Goal: Task Accomplishment & Management: Complete application form

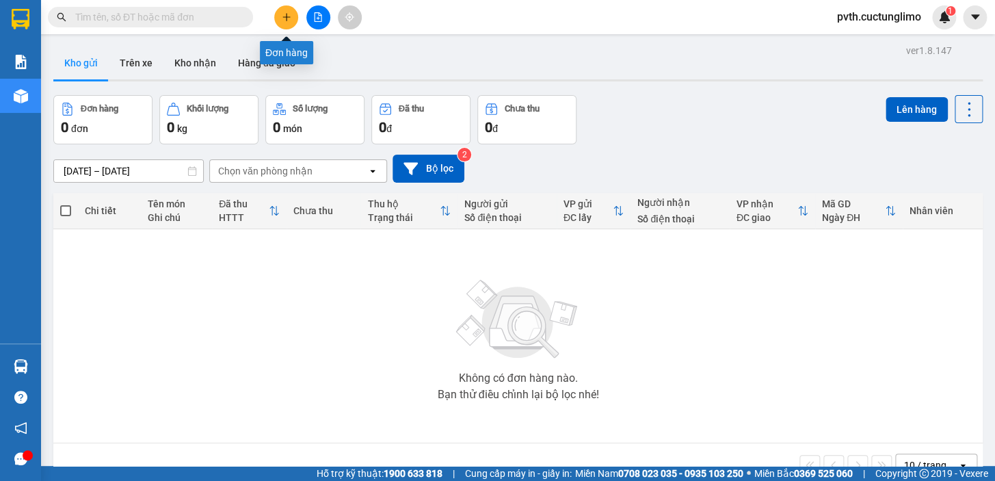
click at [278, 14] on button at bounding box center [286, 17] width 24 height 24
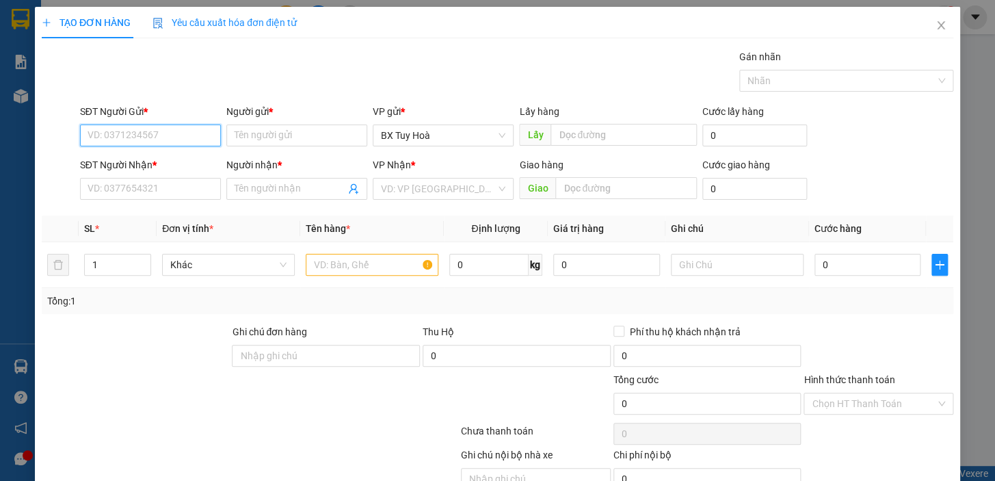
click at [187, 137] on input "SĐT Người Gửi *" at bounding box center [150, 136] width 141 height 22
type input "0"
click at [176, 194] on input "SĐT Người Nhận *" at bounding box center [150, 189] width 141 height 22
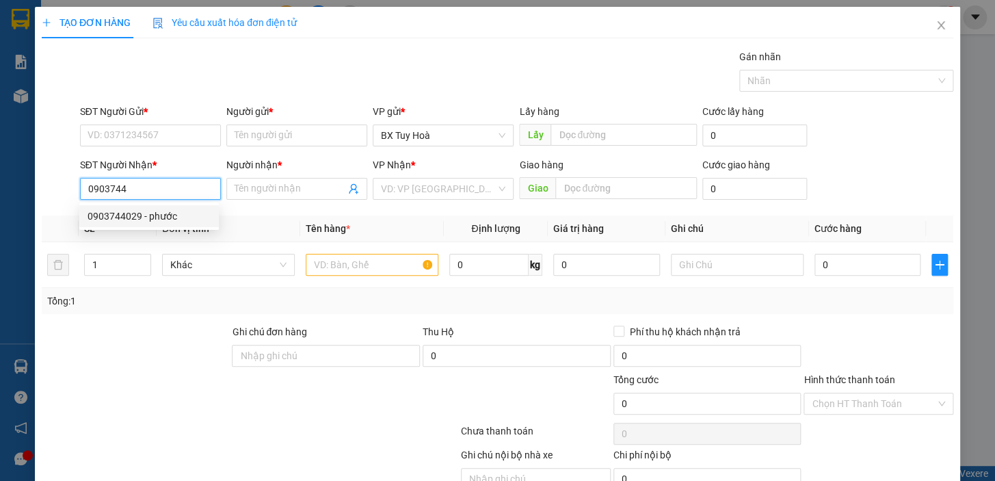
click at [168, 214] on div "0903744029 - phước" at bounding box center [149, 216] width 123 height 15
type input "0903744029"
type input "phước"
type input "30.000"
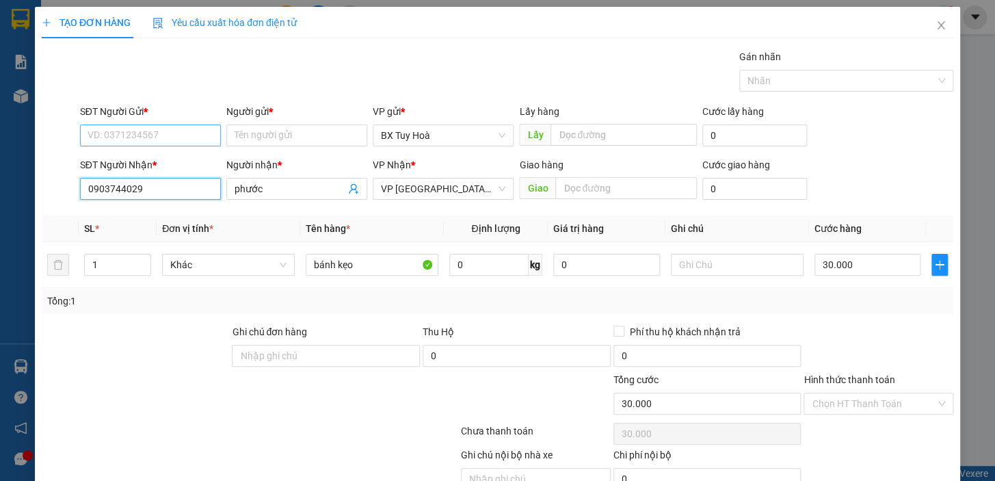
type input "0903744029"
click at [169, 133] on input "SĐT Người Gửi *" at bounding box center [150, 136] width 141 height 22
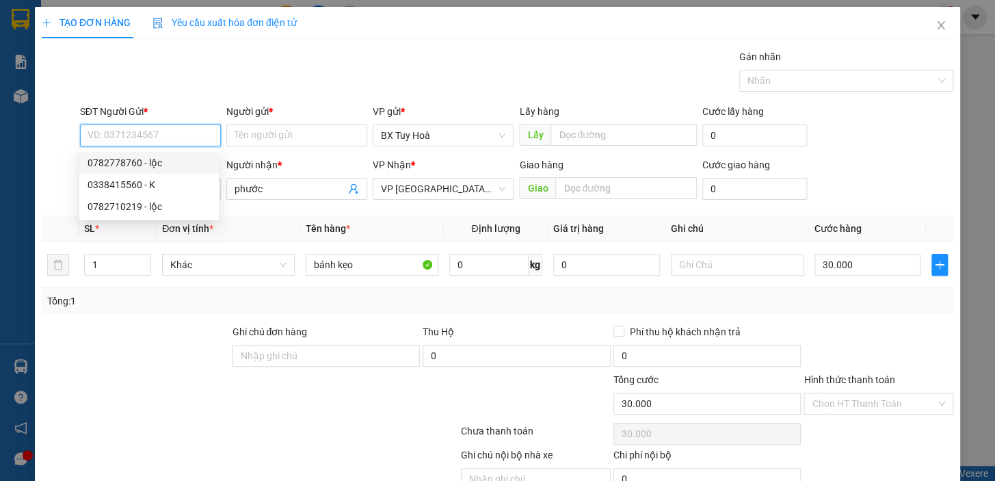
click at [160, 157] on div "0782778760 - lộc" at bounding box center [149, 162] width 123 height 15
type input "0782778760"
type input "lộc"
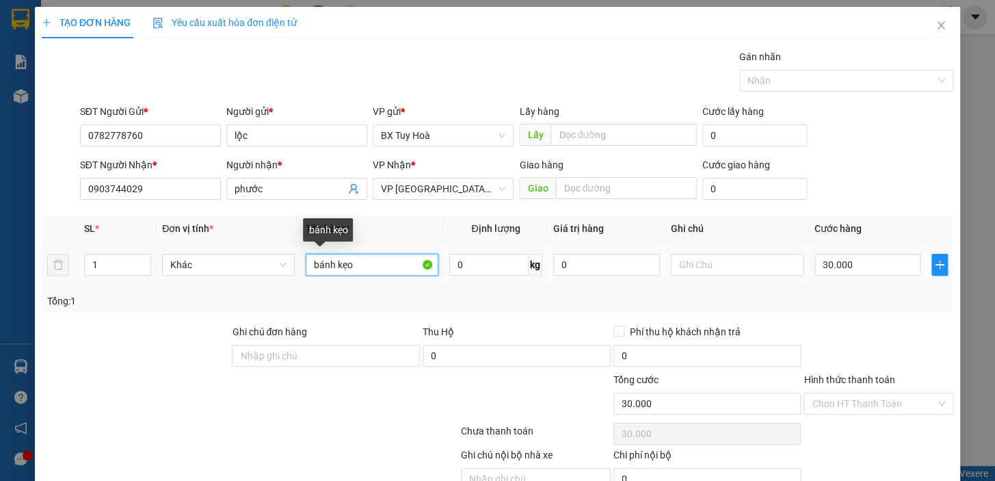
drag, startPoint x: 369, startPoint y: 265, endPoint x: 91, endPoint y: 328, distance: 284.8
click at [91, 328] on div "Transit Pickup Surcharge Ids Transit Deliver Surcharge Ids Transit Deliver Surc…" at bounding box center [498, 285] width 912 height 473
type input "trái cây"
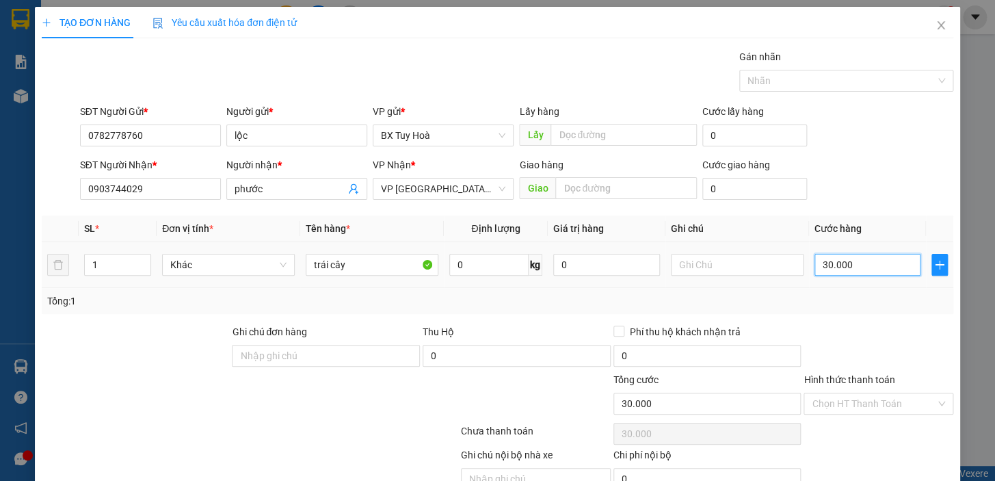
click at [876, 268] on input "30.000" at bounding box center [868, 265] width 107 height 22
type input "4"
type input "40"
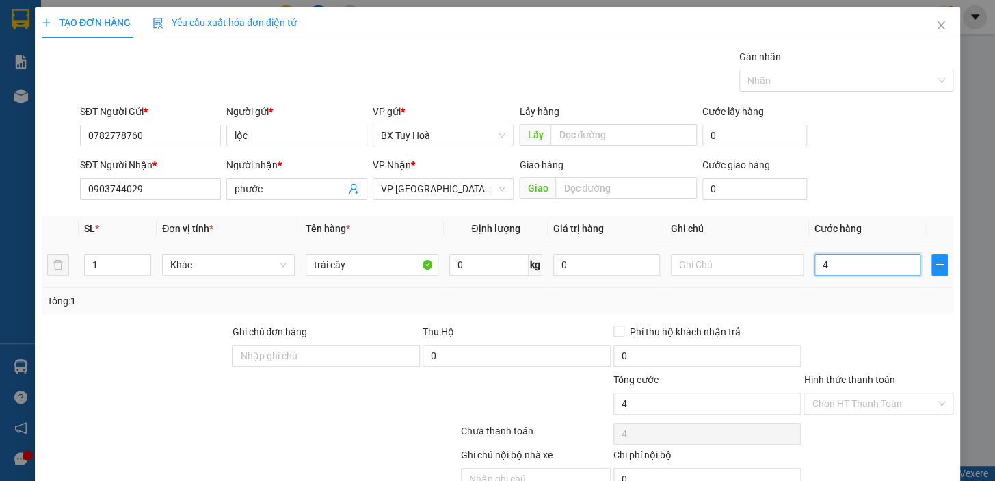
type input "40"
type input "400"
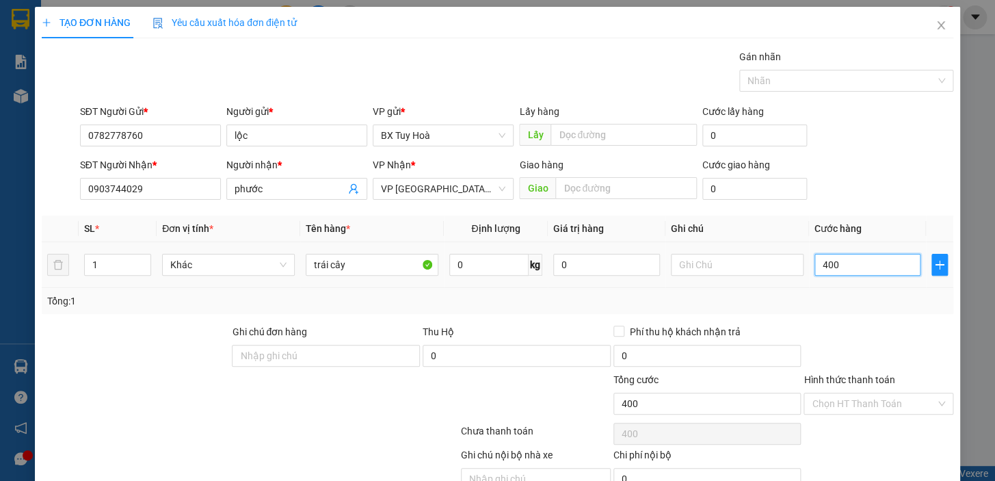
type input "4.000"
type input "40.000"
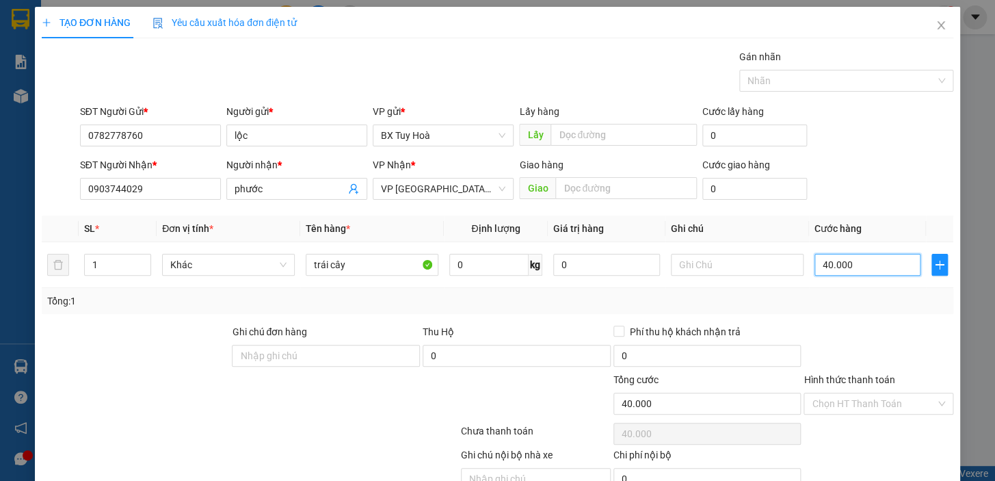
type input "40.000"
click at [892, 403] on input "Hình thức thanh toán" at bounding box center [874, 403] width 124 height 21
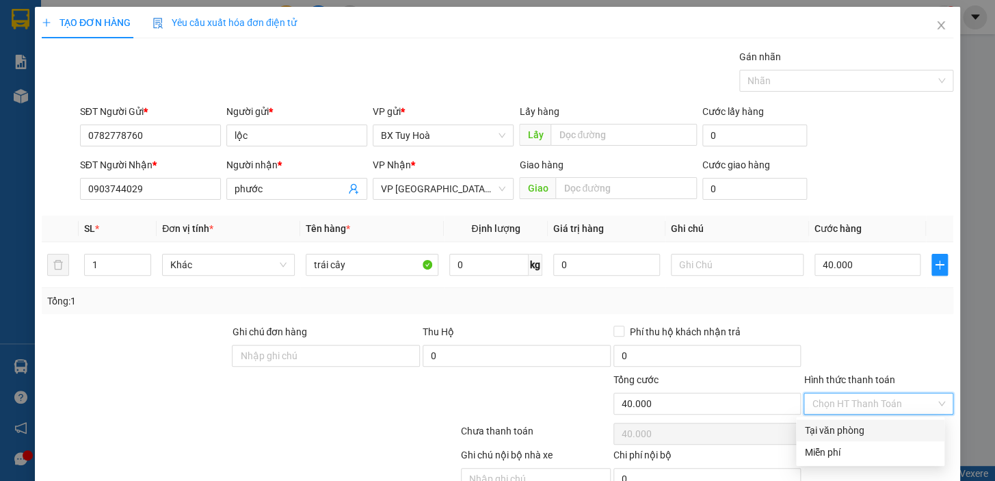
click at [892, 428] on div "Tại văn phòng" at bounding box center [871, 430] width 132 height 15
type input "0"
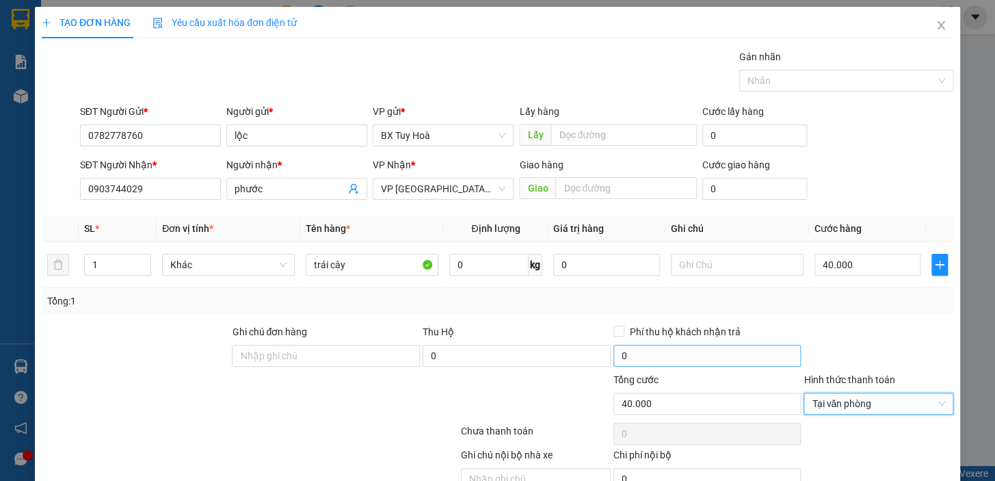
scroll to position [67, 0]
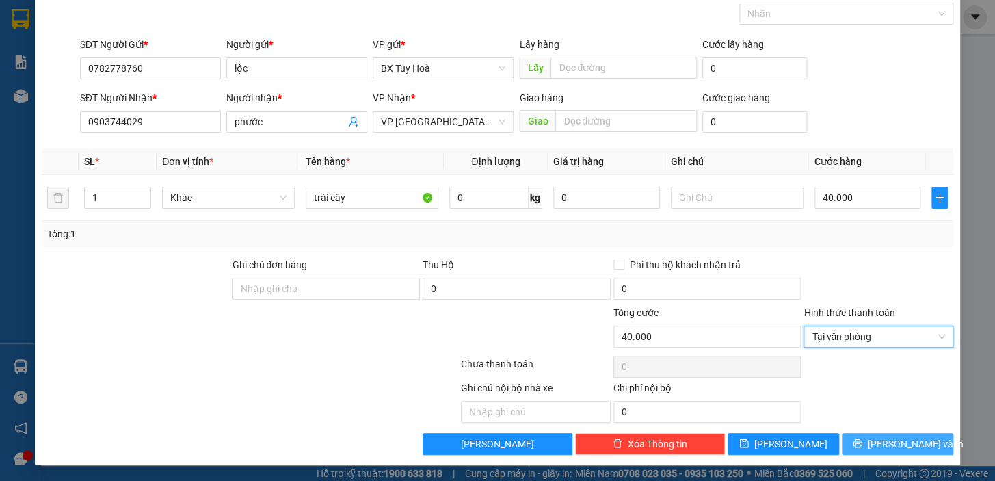
click at [861, 444] on button "[PERSON_NAME] và In" at bounding box center [898, 444] width 112 height 22
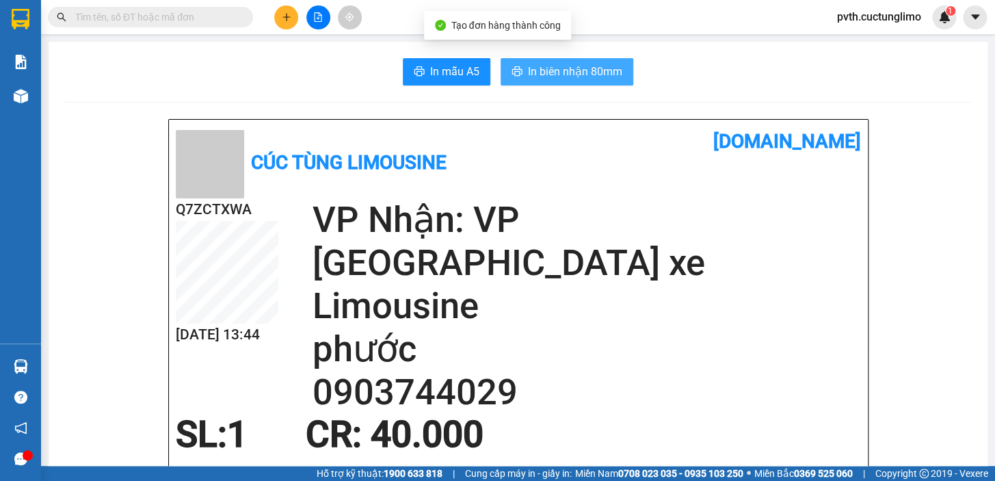
click at [554, 75] on span "In biên nhận 80mm" at bounding box center [575, 71] width 94 height 17
click at [582, 60] on button "In biên nhận 80mm" at bounding box center [567, 71] width 133 height 27
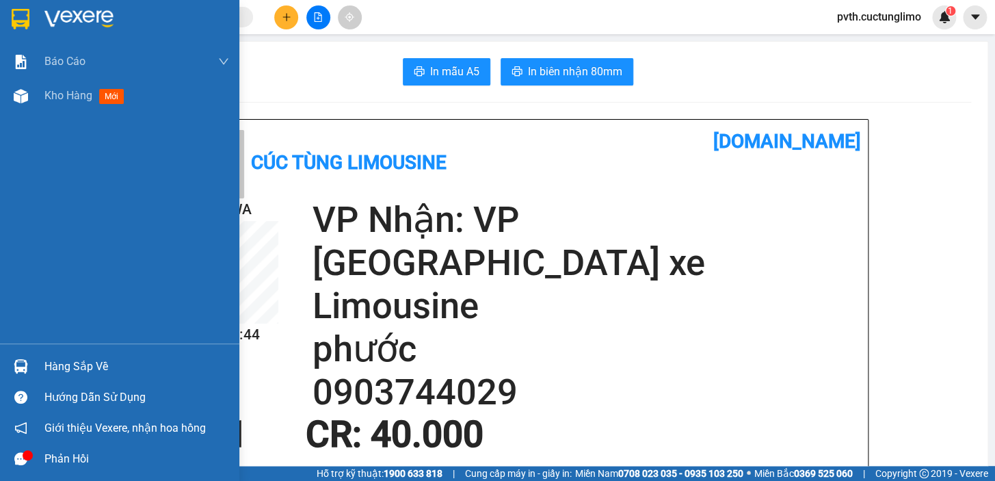
click at [16, 20] on img at bounding box center [21, 19] width 18 height 21
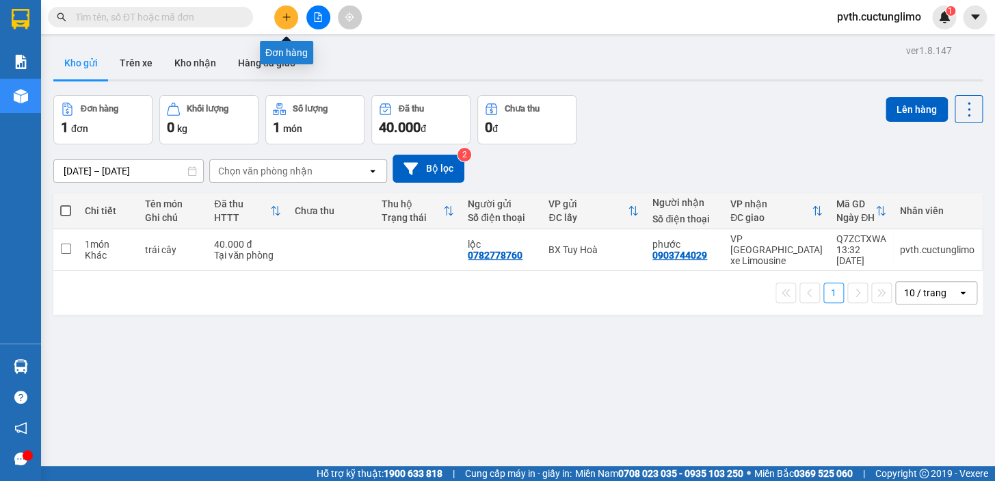
click at [279, 16] on button at bounding box center [286, 17] width 24 height 24
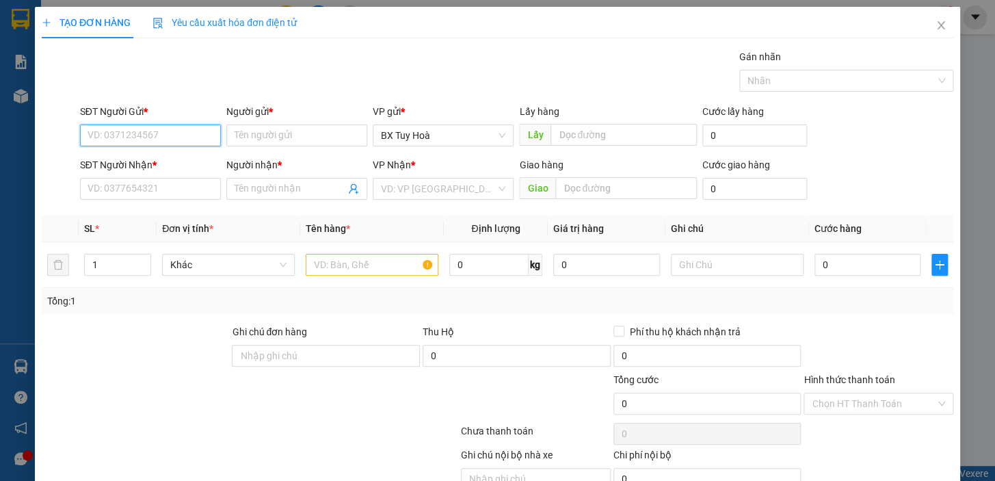
click at [192, 140] on input "SĐT Người Gửi *" at bounding box center [150, 136] width 141 height 22
click at [95, 159] on div "0977932915 - mơ" at bounding box center [149, 162] width 123 height 15
type input "0977932915"
type input "mơ"
type input "0353276030"
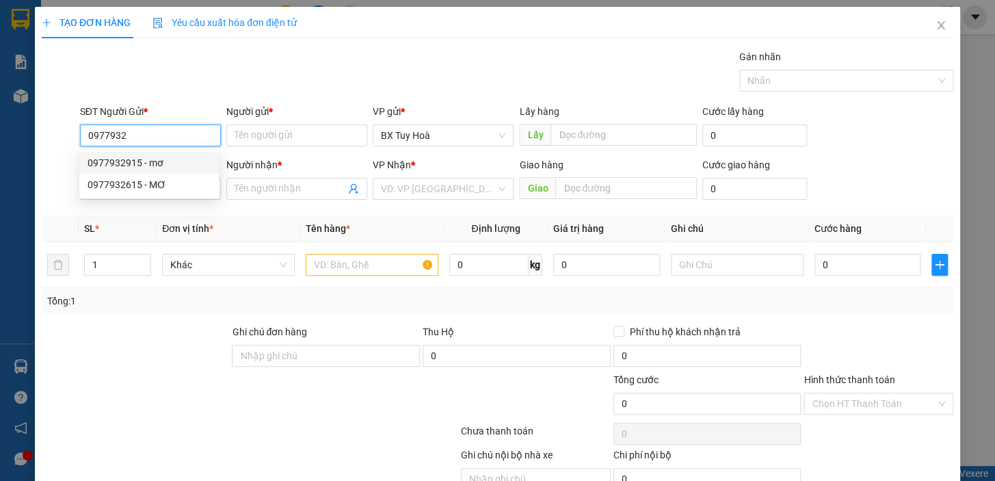
type input "dũng"
type input "100.000"
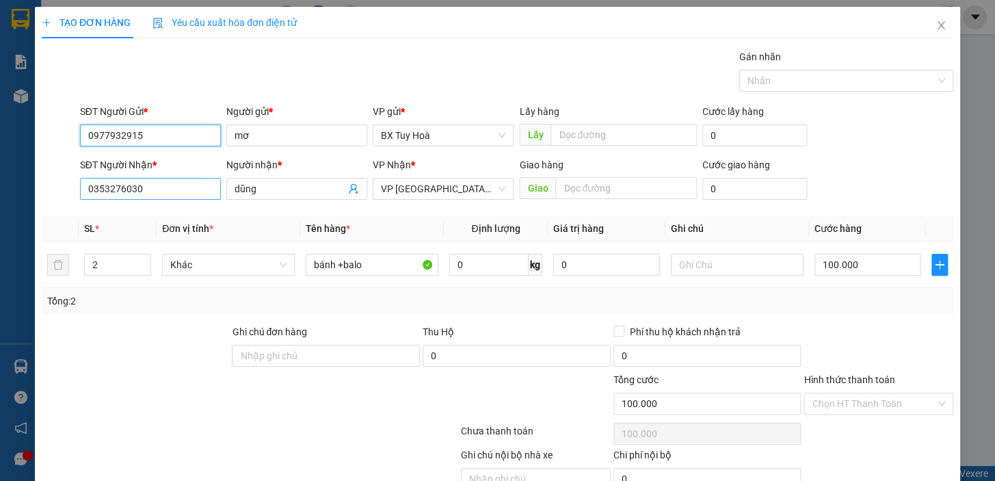
type input "0977932915"
click at [217, 189] on input "0353276030" at bounding box center [150, 189] width 141 height 22
drag, startPoint x: 213, startPoint y: 187, endPoint x: 64, endPoint y: 220, distance: 151.9
click at [64, 220] on div "Transit Pickup Surcharge Ids Transit Deliver Surcharge Ids Transit Deliver Surc…" at bounding box center [498, 285] width 912 height 473
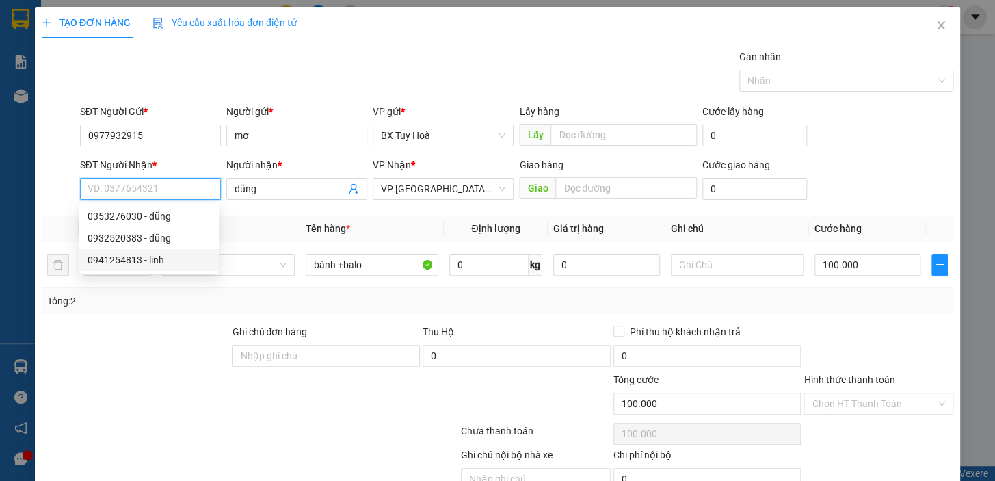
click at [100, 259] on div "0941254813 - linh" at bounding box center [149, 259] width 123 height 15
type input "0941254813"
type input "linh"
type input "40.000"
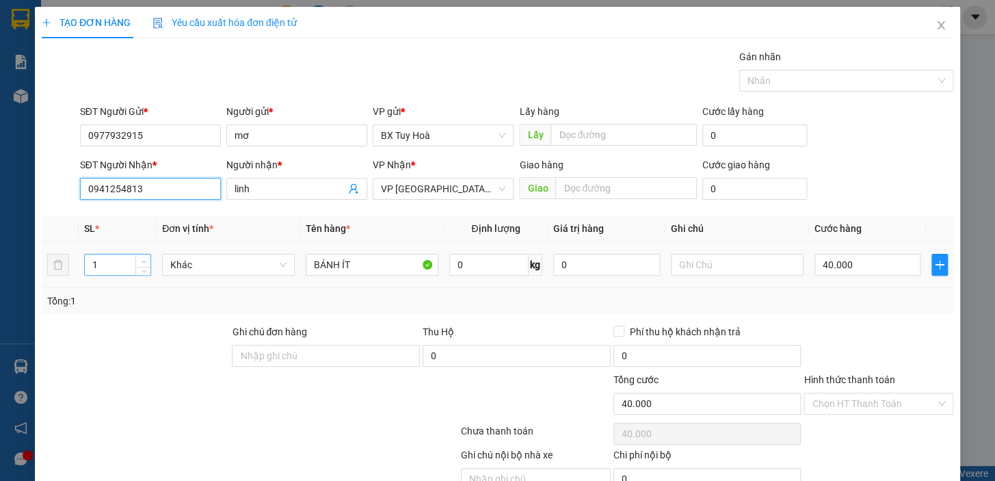
type input "0941254813"
type input "2"
click at [146, 255] on span "Increase Value" at bounding box center [142, 261] width 15 height 12
click at [859, 269] on input "40.000" at bounding box center [868, 265] width 107 height 22
type input "1"
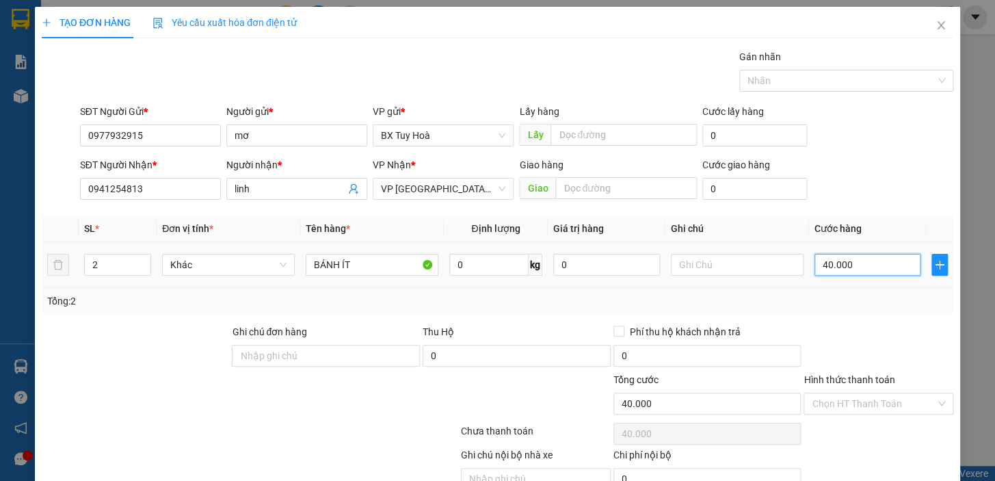
type input "1"
type input "10"
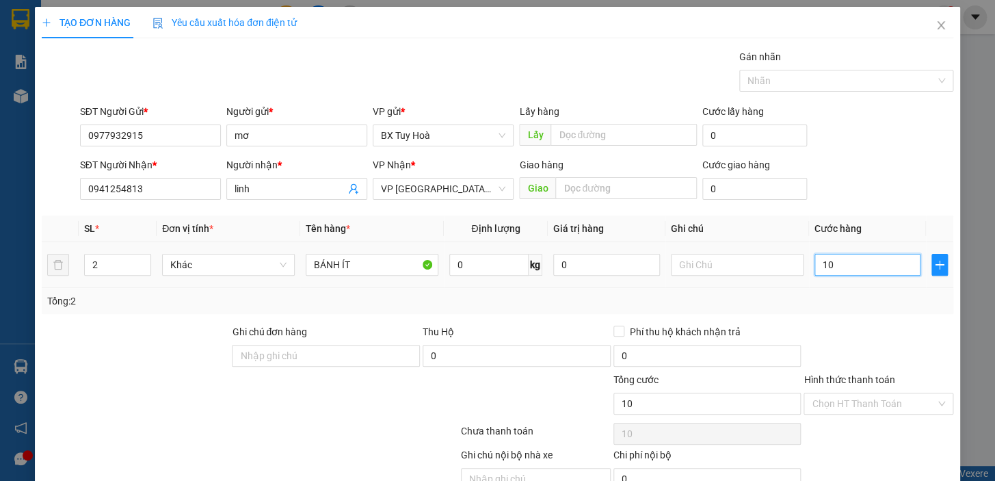
type input "100"
type input "1.000"
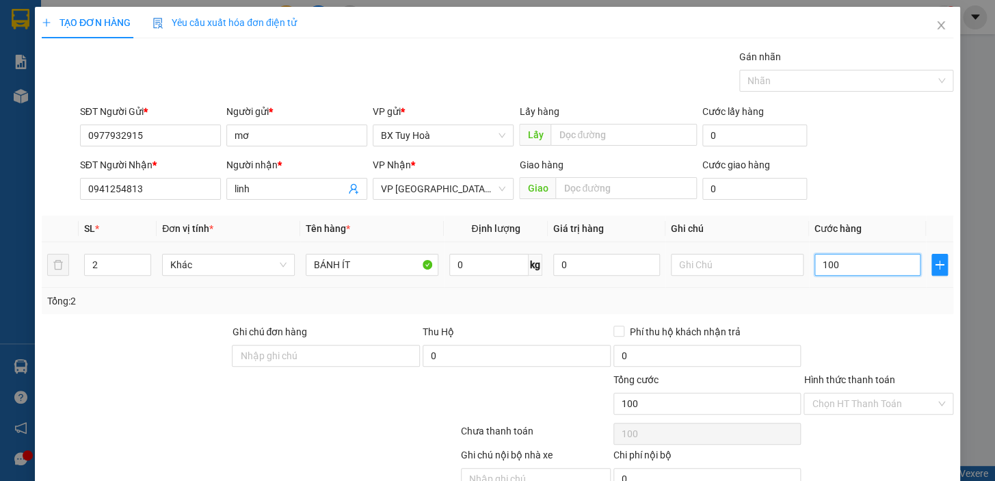
type input "1.000"
type input "10.000"
type input "100.000"
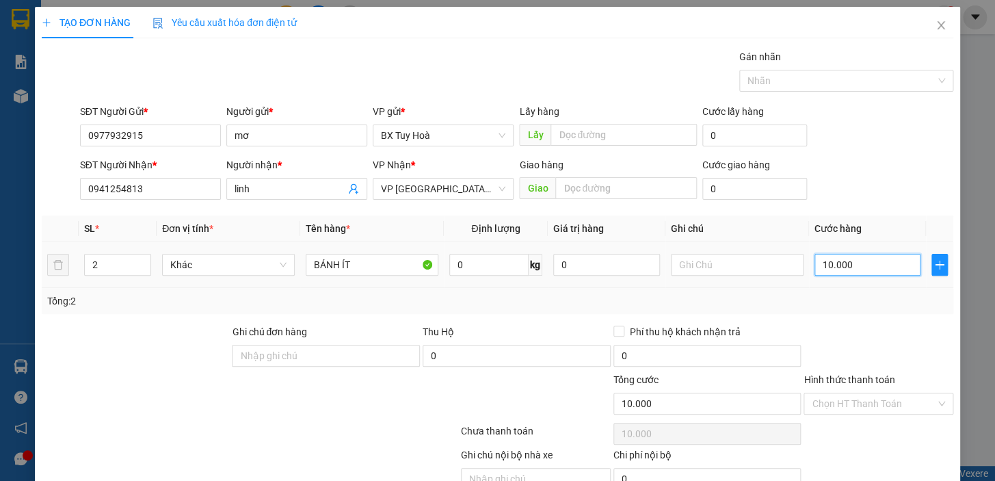
type input "100.000"
click at [937, 24] on icon "close" at bounding box center [941, 25] width 8 height 8
